Goal: Information Seeking & Learning: Learn about a topic

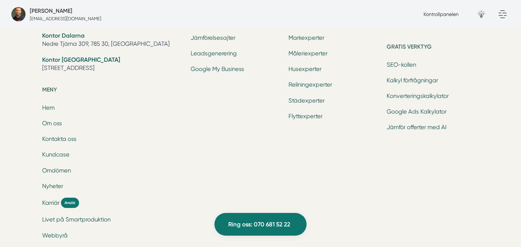
scroll to position [2367, 0]
click at [56, 200] on span "Karriär" at bounding box center [50, 202] width 17 height 8
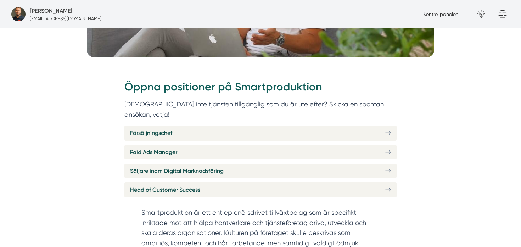
scroll to position [214, 0]
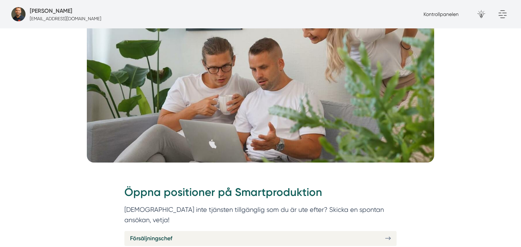
scroll to position [184, 0]
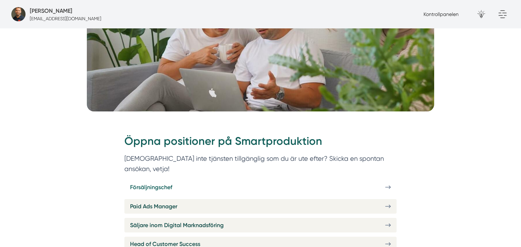
click at [186, 180] on link "Försäljningschef" at bounding box center [260, 187] width 272 height 15
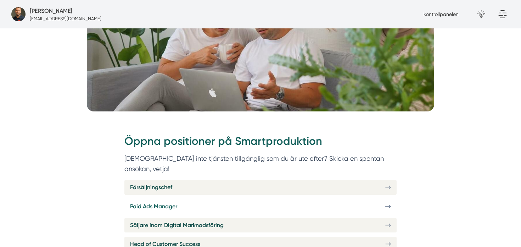
click at [200, 199] on link "Paid Ads Manager" at bounding box center [260, 206] width 272 height 15
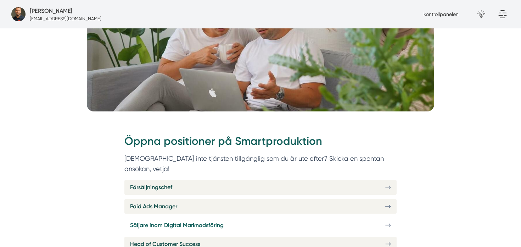
click at [191, 221] on span "Säljare inom Digital Marknadsföring" at bounding box center [177, 225] width 94 height 9
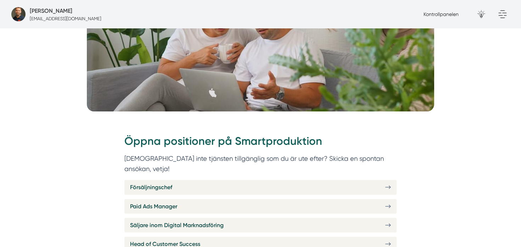
scroll to position [205, 0]
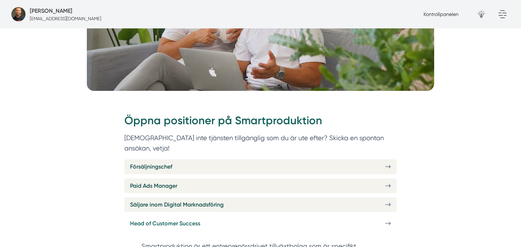
click at [193, 219] on span "Head of Customer Success" at bounding box center [165, 223] width 70 height 9
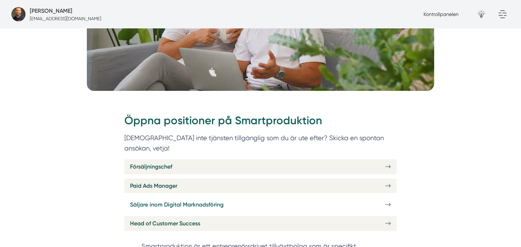
scroll to position [252, 0]
